Goal: Task Accomplishment & Management: Manage account settings

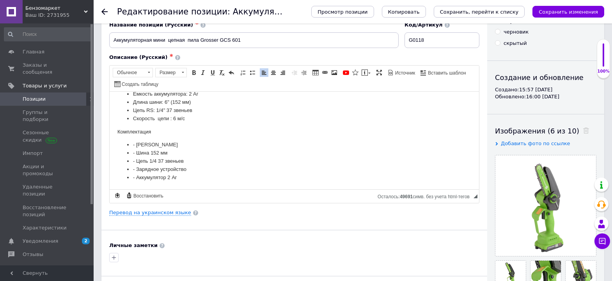
scroll to position [5, 0]
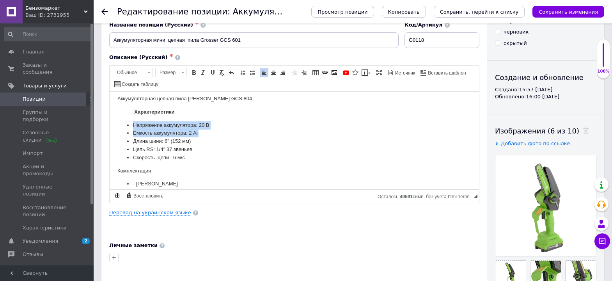
drag, startPoint x: 121, startPoint y: 127, endPoint x: 218, endPoint y: 133, distance: 97.4
click at [218, 133] on ul "Напряжение аккумулятора: 20 В Емкость аккумулятора: 2 Аг Длина шини: 6" (152 мм…" at bounding box center [294, 141] width 354 height 41
click at [236, 151] on li "Цепь RS: 1/4" 37 звеньев" at bounding box center [294, 149] width 323 height 8
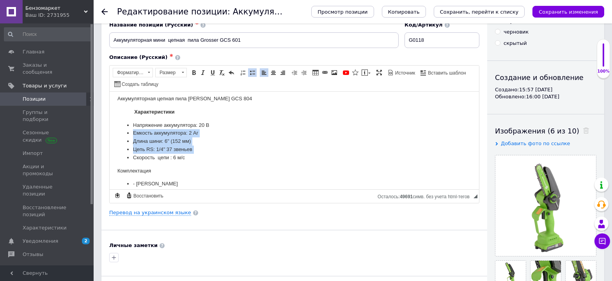
drag, startPoint x: 229, startPoint y: 117, endPoint x: 112, endPoint y: 154, distance: 123.2
click at [112, 154] on html "Аккумуляторная цепная пила [PERSON_NAME] GCS 804 Характеристики Напряжение акку…" at bounding box center [295, 157] width 370 height 141
click at [308, 135] on li "Емкость аккумулятора: 2 Аг" at bounding box center [294, 133] width 323 height 8
click at [257, 154] on li "Скорость цепи : 6 м/с" at bounding box center [294, 157] width 323 height 8
drag, startPoint x: 236, startPoint y: 125, endPoint x: 121, endPoint y: 155, distance: 118.4
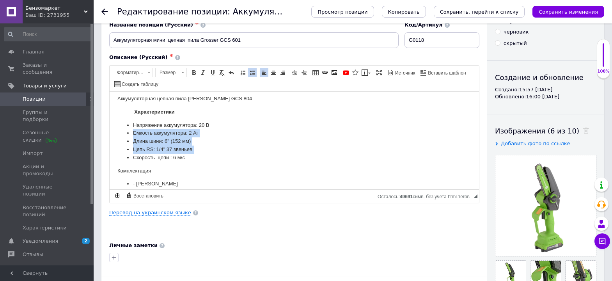
click at [121, 155] on ul "Напряжение аккумулятора: 20 В Емкость аккумулятора: 2 Аг Длина шини: 6" (152 мм…" at bounding box center [294, 141] width 354 height 41
click at [330, 122] on li "Напряжение аккумулятора: 20 В" at bounding box center [294, 125] width 323 height 8
click at [273, 134] on li "Емкость аккумулятора: 2 Аг" at bounding box center [294, 133] width 323 height 8
click at [237, 117] on body "Аккумуляторная цепная пила [PERSON_NAME] GCS 804 Характеристики Напряжение акку…" at bounding box center [294, 157] width 354 height 126
drag, startPoint x: 237, startPoint y: 117, endPoint x: 232, endPoint y: 146, distance: 29.6
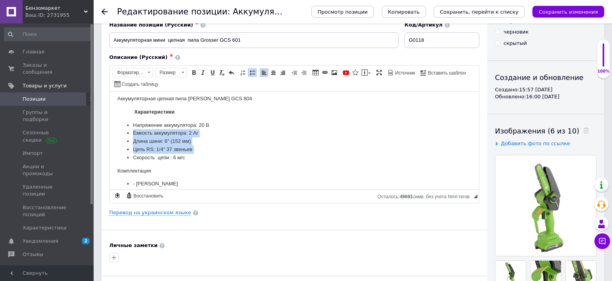
click at [233, 147] on body "Аккумуляторная цепная пила [PERSON_NAME] GCS 804 Характеристики Напряжение акку…" at bounding box center [294, 157] width 354 height 126
click at [249, 142] on li "Длина шини: 6" (152 мм)" at bounding box center [294, 141] width 323 height 8
drag, startPoint x: 254, startPoint y: 125, endPoint x: 116, endPoint y: 141, distance: 138.3
click at [117, 141] on html "Аккумуляторная цепная пила [PERSON_NAME] GCS 804 Характеристики Напряжение акку…" at bounding box center [295, 157] width 370 height 141
drag, startPoint x: 119, startPoint y: 121, endPoint x: 212, endPoint y: 155, distance: 98.9
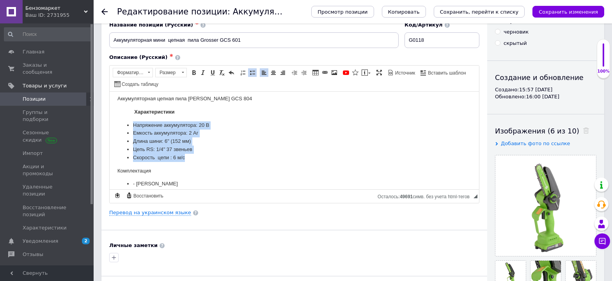
click at [212, 155] on ul "Напряжение аккумулятора: 20 В Емкость аккумулятора: 2 Аг Длина шини: 6" (152 мм…" at bounding box center [294, 141] width 354 height 41
copy ul "Напряжение аккумулятора: 20 В Емкость аккумулятора: 2 Аг Длина шини: 6" (152 мм…"
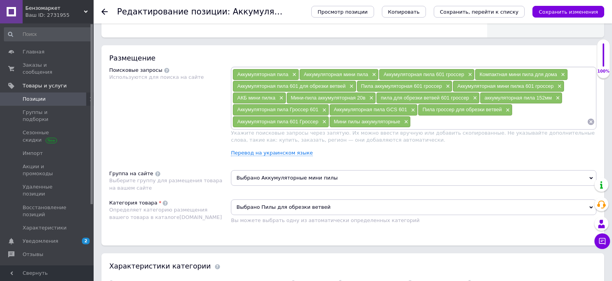
scroll to position [351, 0]
